Goal: Information Seeking & Learning: Find specific fact

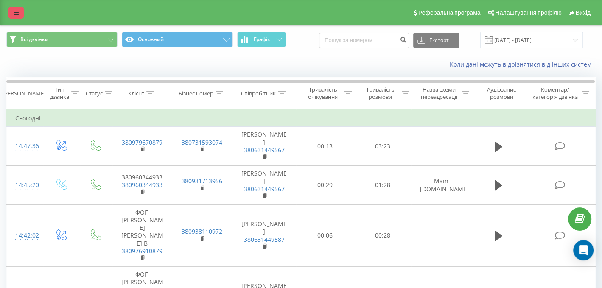
drag, startPoint x: 0, startPoint y: 0, endPoint x: 10, endPoint y: 12, distance: 15.7
click at [10, 12] on link at bounding box center [15, 13] width 15 height 12
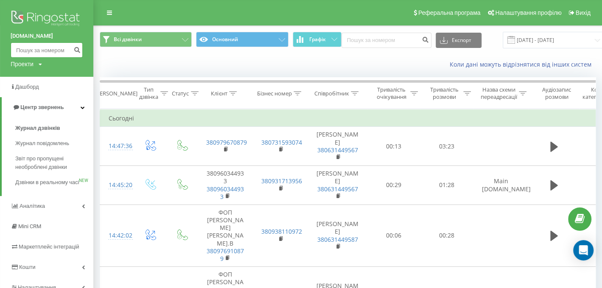
click at [34, 49] on input at bounding box center [47, 49] width 72 height 15
paste input "380675577606"
type input "380675577606"
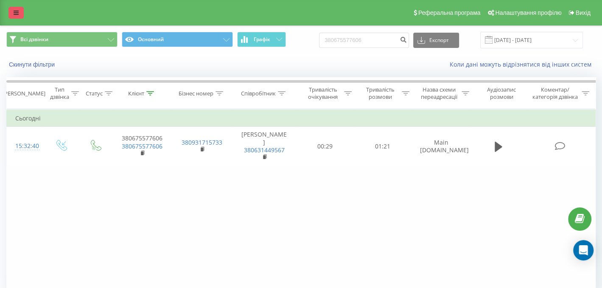
click at [10, 12] on link at bounding box center [15, 13] width 15 height 12
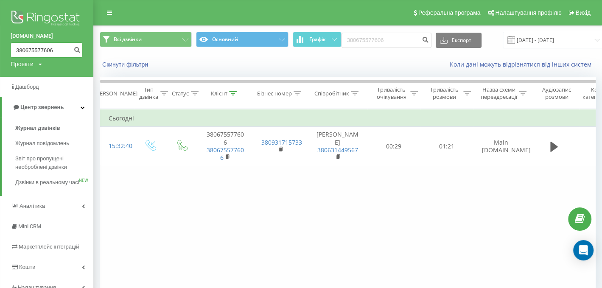
drag, startPoint x: 65, startPoint y: 53, endPoint x: 0, endPoint y: 43, distance: 65.2
click at [0, 43] on div "nowodvorski.ua 380675577606 Проекти nowodvorski.ua" at bounding box center [46, 38] width 93 height 77
paste input "3323679"
type input "380633236796"
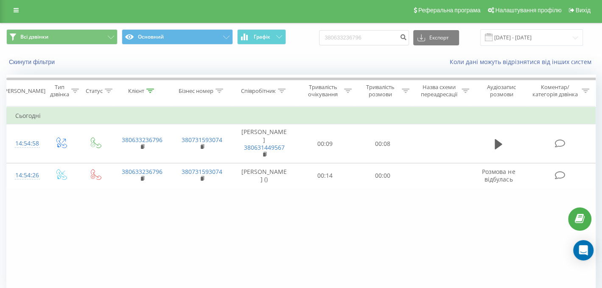
scroll to position [42, 0]
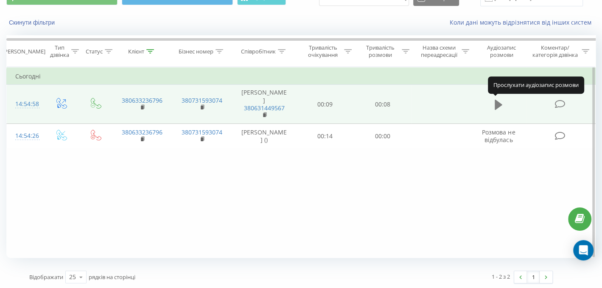
click at [498, 104] on icon at bounding box center [499, 105] width 8 height 10
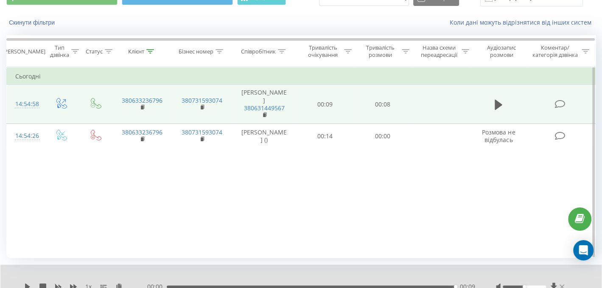
click at [560, 287] on icon at bounding box center [562, 287] width 5 height 7
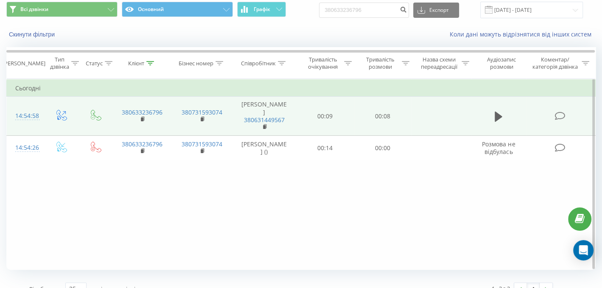
scroll to position [0, 0]
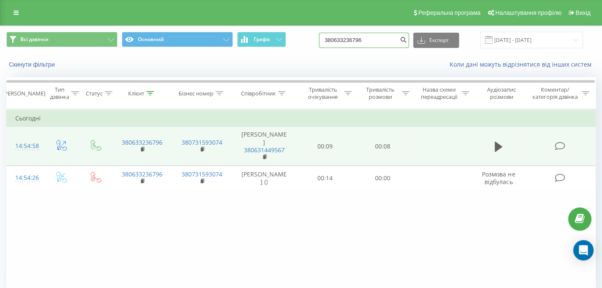
drag, startPoint x: 390, startPoint y: 42, endPoint x: 314, endPoint y: 42, distance: 76.4
click at [314, 42] on div "Всі дзвінки Основний Графік 380633236796 Експорт .csv .xls .xlsx 23.06.2025 - 2…" at bounding box center [301, 40] width 590 height 17
paste input "960344933"
type input "380960344933"
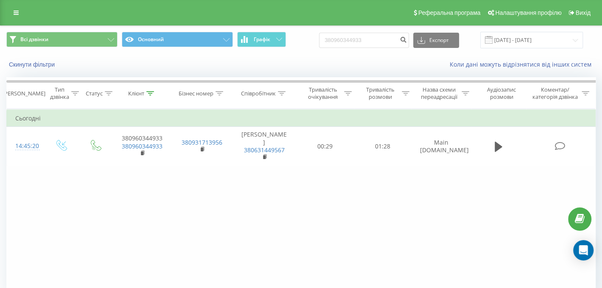
click at [219, 203] on div "Фільтрувати за умовою Дорівнює Введіть значення Скасувати OK Фільтрувати за умо…" at bounding box center [301, 204] width 590 height 191
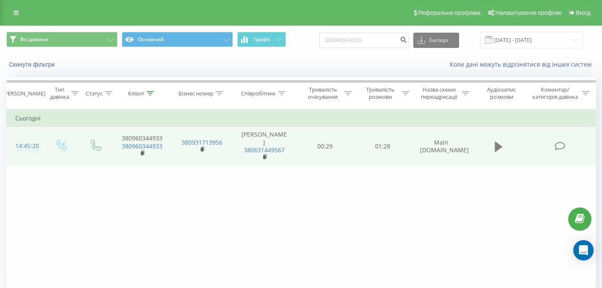
click at [500, 147] on icon at bounding box center [499, 147] width 8 height 10
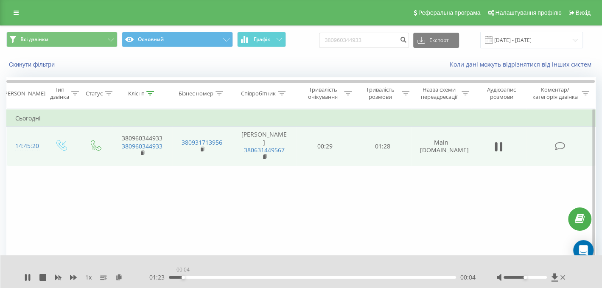
click at [183, 279] on div "00:04" at bounding box center [312, 277] width 287 height 3
click at [30, 281] on div "1 x" at bounding box center [85, 277] width 123 height 8
click at [28, 278] on icon at bounding box center [29, 277] width 2 height 7
click at [396, 210] on div "Фільтрувати за умовою Дорівнює Введіть значення Скасувати OK Фільтрувати за умо…" at bounding box center [301, 204] width 590 height 191
drag, startPoint x: 380, startPoint y: 37, endPoint x: 313, endPoint y: 39, distance: 66.7
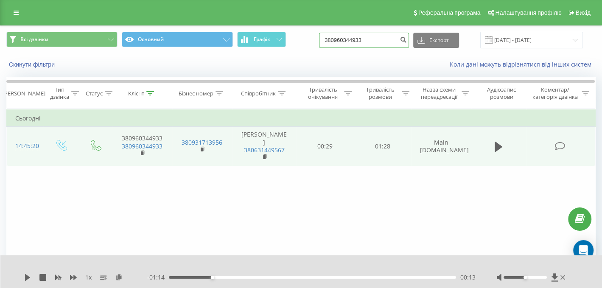
click at [313, 39] on div "Всі дзвінки Основний Графік 380960344933 Експорт .csv .xls .xlsx 23.06.2025 - 2…" at bounding box center [301, 40] width 590 height 17
paste input "380733842658"
type input "380733842658"
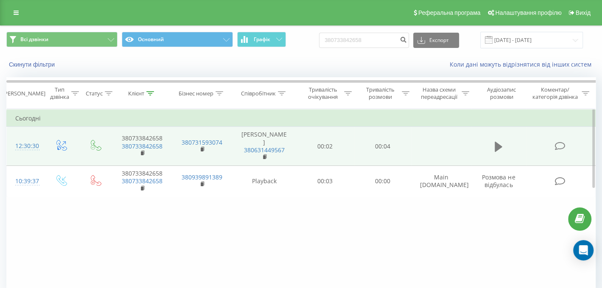
click at [496, 142] on icon at bounding box center [499, 147] width 8 height 10
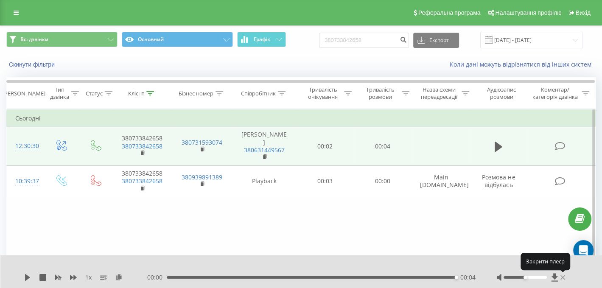
click at [561, 276] on icon at bounding box center [563, 277] width 5 height 5
